Goal: Navigation & Orientation: Find specific page/section

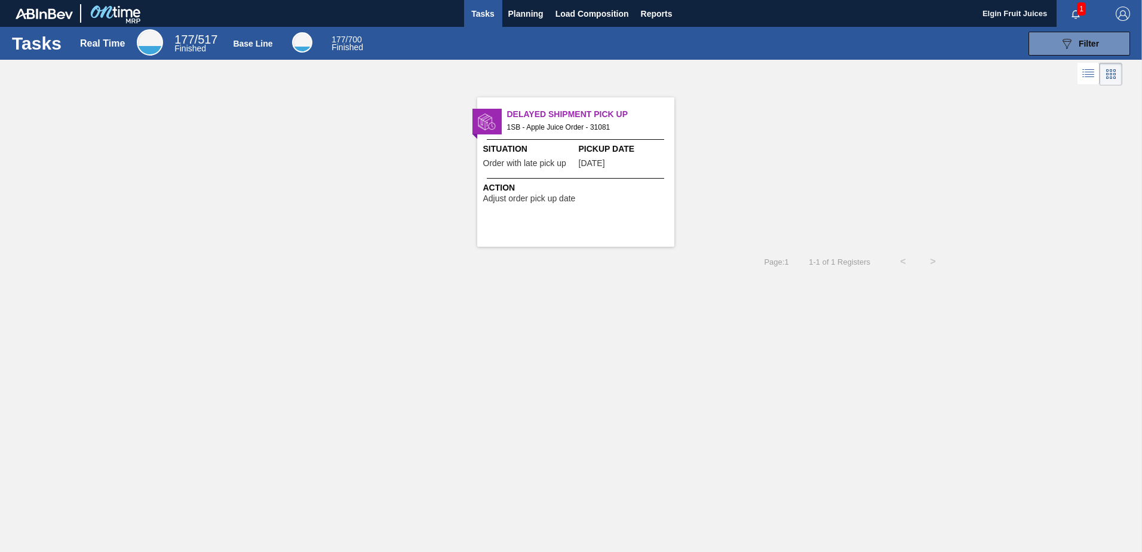
click at [1078, 11] on span "1" at bounding box center [1081, 8] width 9 height 13
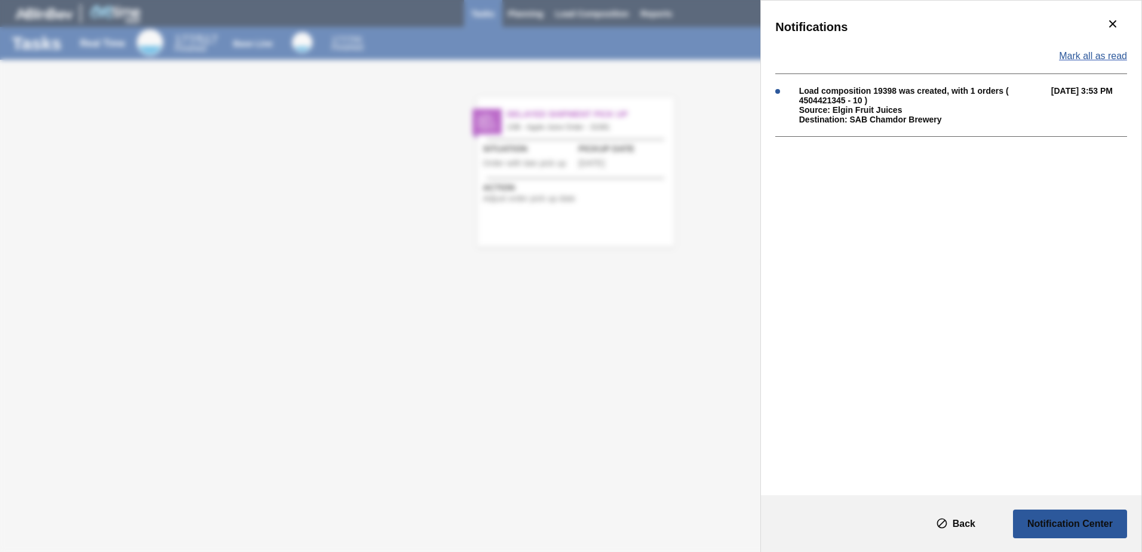
click at [1106, 54] on span "Mark all as read" at bounding box center [1093, 56] width 68 height 11
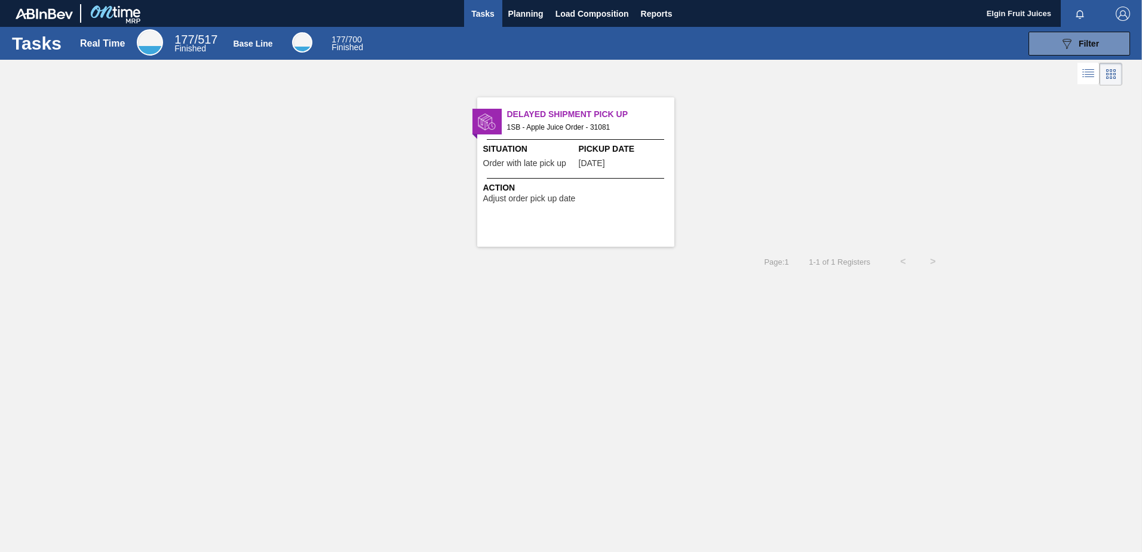
click at [489, 122] on img at bounding box center [487, 122] width 18 height 18
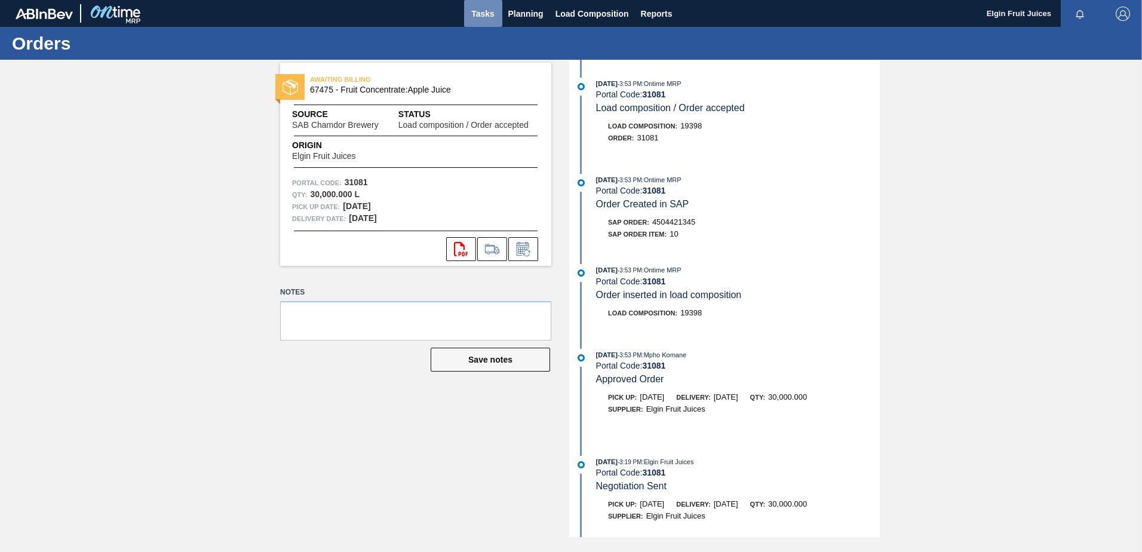
click at [486, 19] on span "Tasks" at bounding box center [483, 14] width 26 height 14
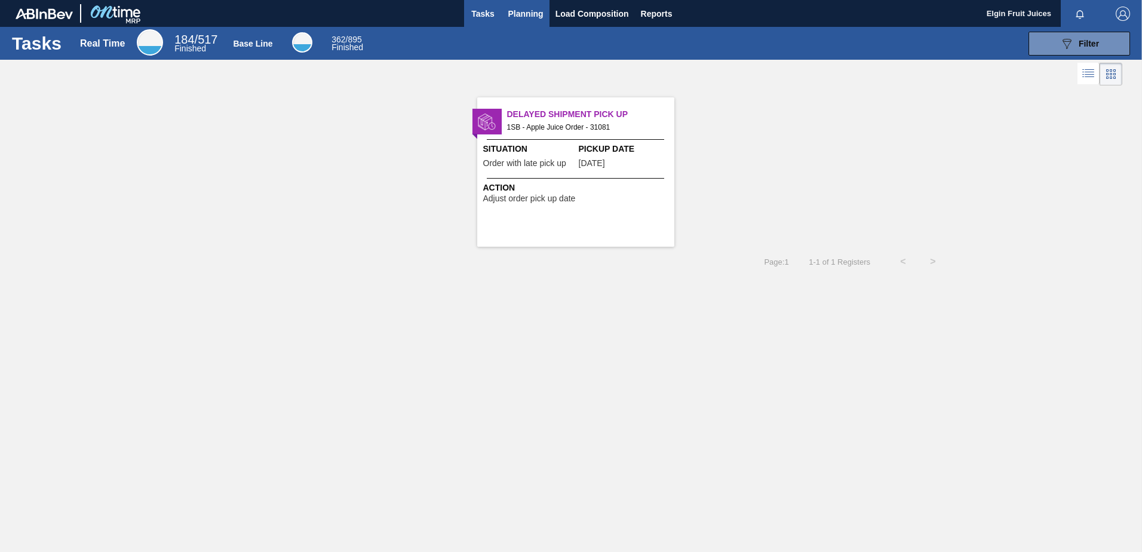
click at [518, 17] on span "Planning" at bounding box center [525, 14] width 35 height 14
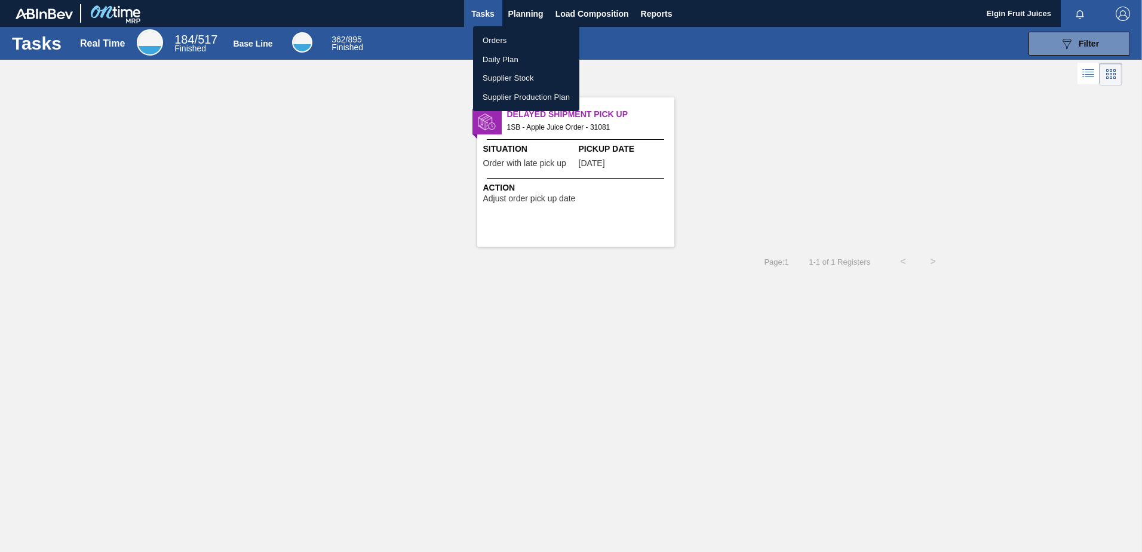
click at [527, 17] on div at bounding box center [571, 276] width 1142 height 552
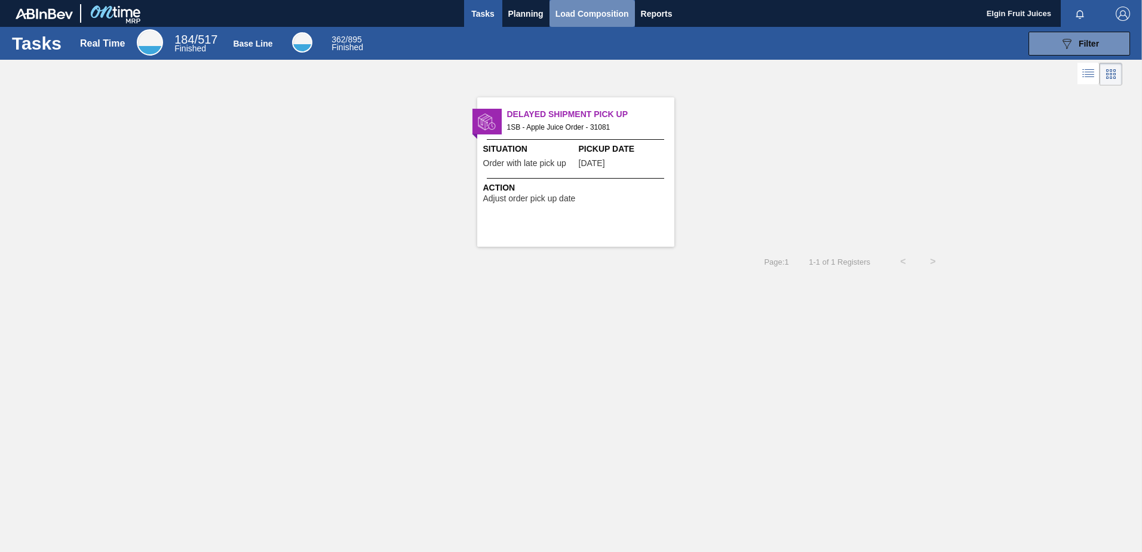
click at [574, 19] on span "Load Composition" at bounding box center [591, 14] width 73 height 14
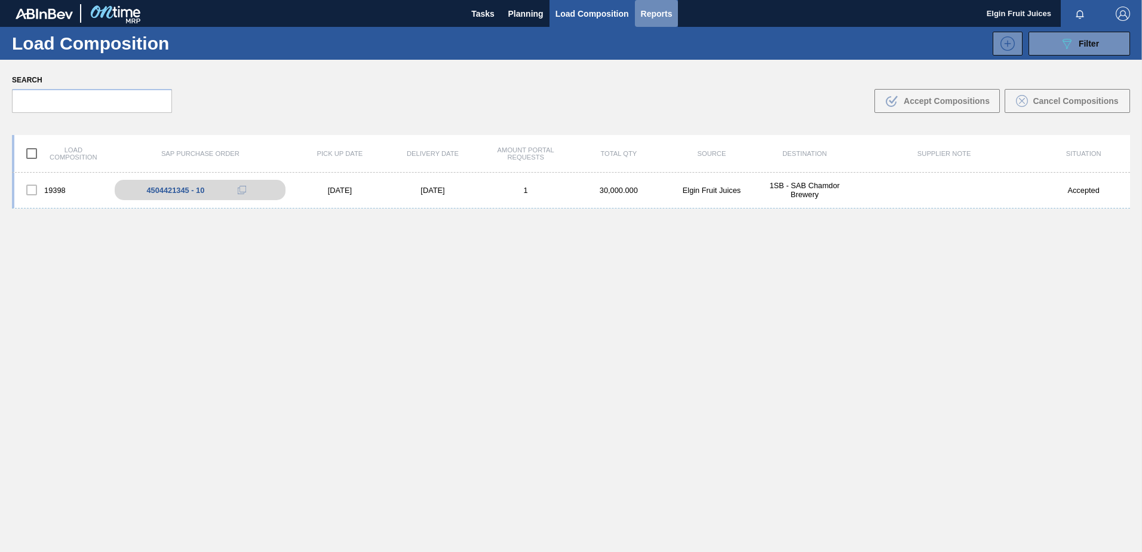
click at [666, 14] on span "Reports" at bounding box center [657, 14] width 32 height 14
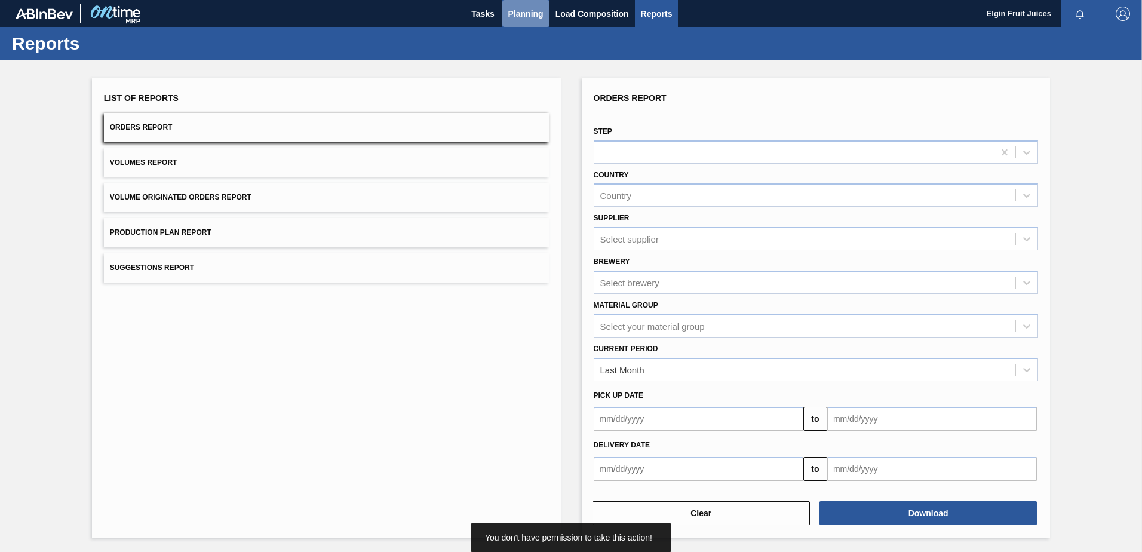
click at [536, 13] on span "Planning" at bounding box center [525, 14] width 35 height 14
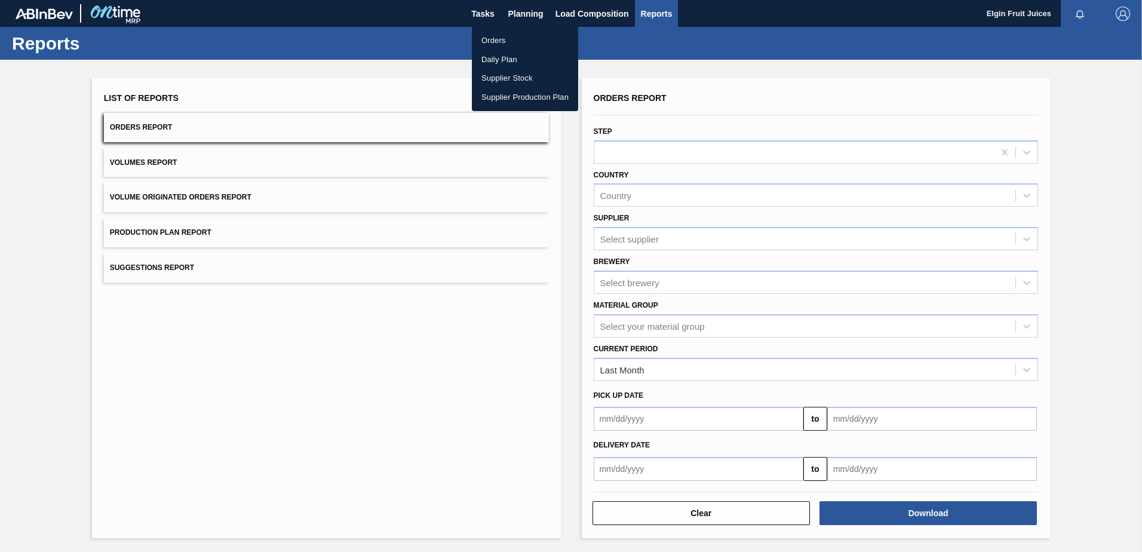
click at [600, 16] on div at bounding box center [571, 276] width 1142 height 552
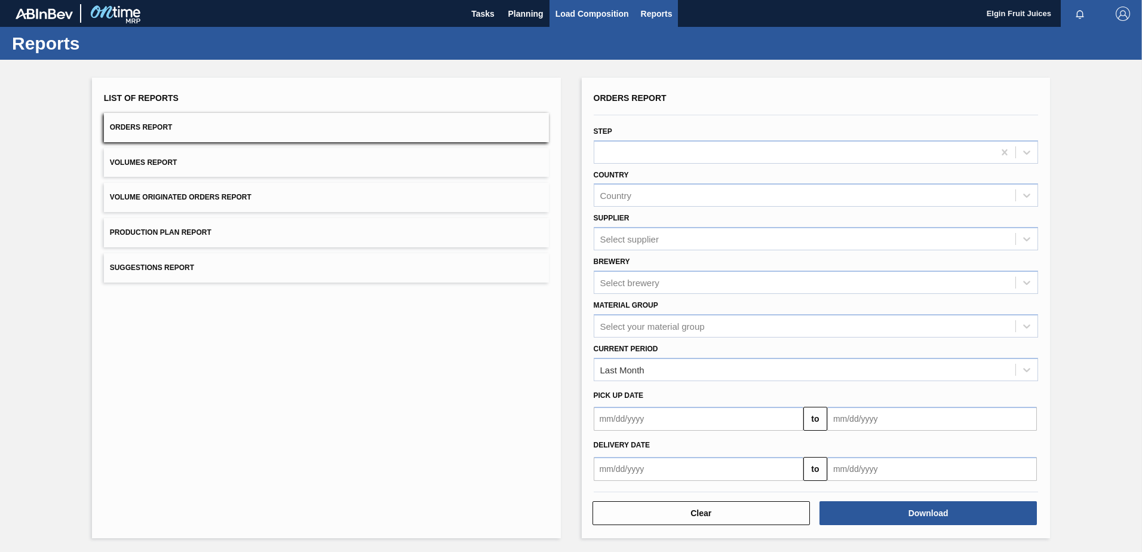
click at [601, 16] on span "Load Composition" at bounding box center [591, 14] width 73 height 14
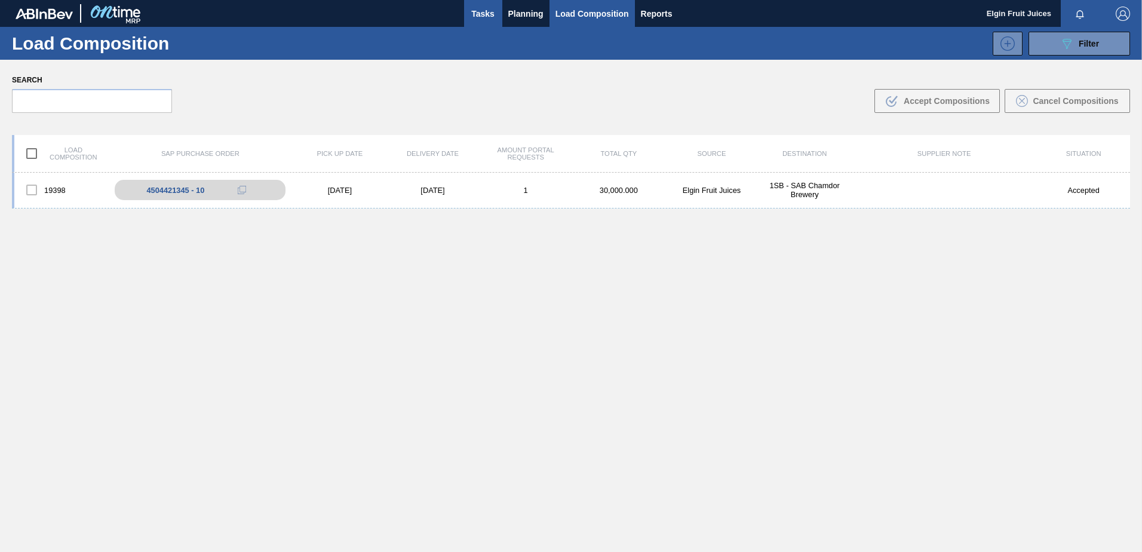
click at [478, 10] on span "Tasks" at bounding box center [483, 14] width 26 height 14
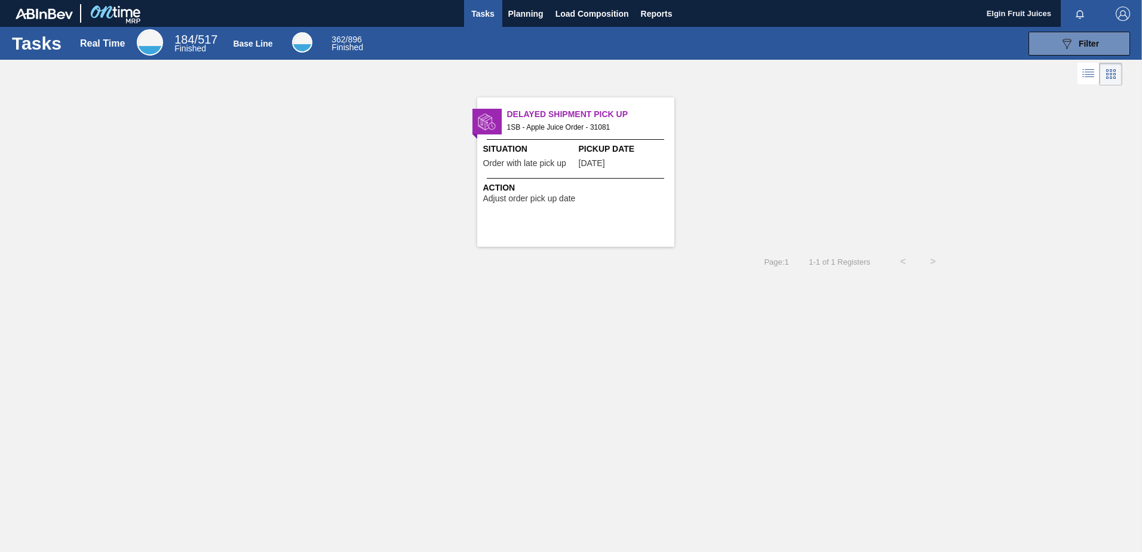
click at [179, 46] on span "Finished" at bounding box center [190, 49] width 32 height 10
click at [1086, 72] on icon at bounding box center [1089, 72] width 10 height 1
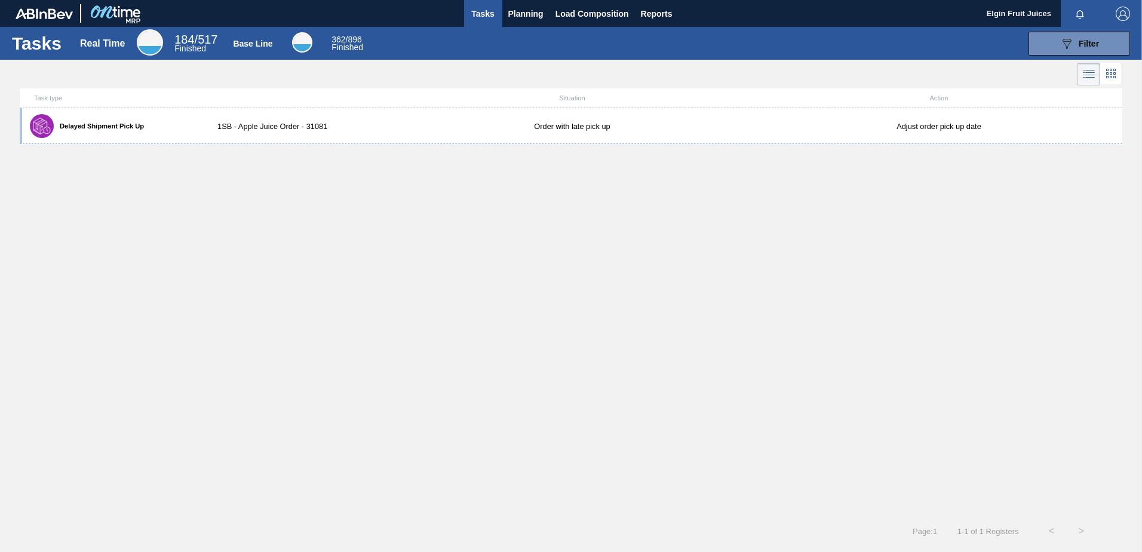
click at [1111, 76] on icon at bounding box center [1110, 73] width 14 height 14
